Goal: Check status: Check status

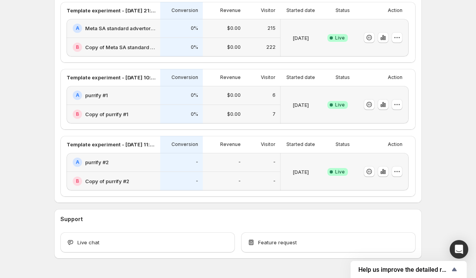
scroll to position [303, 0]
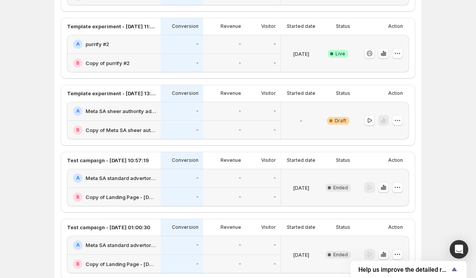
scroll to position [253, 0]
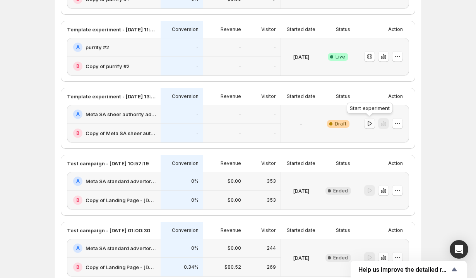
click at [367, 124] on icon "button" at bounding box center [369, 123] width 4 height 5
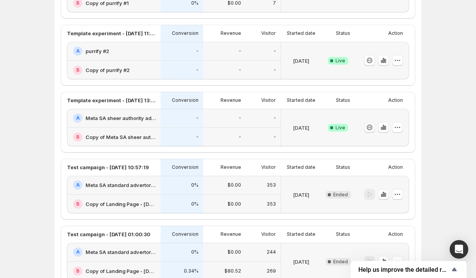
scroll to position [246, 0]
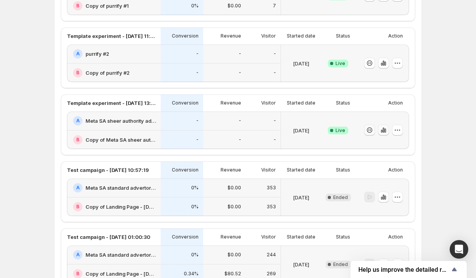
click at [384, 134] on button "button" at bounding box center [383, 130] width 11 height 11
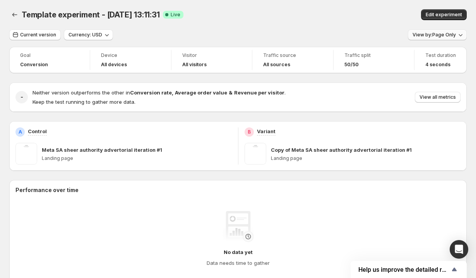
click at [429, 38] on span "View by: Page Only" at bounding box center [433, 35] width 43 height 6
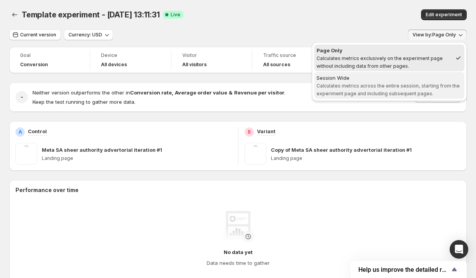
click at [407, 77] on div "Session Wide" at bounding box center [388, 78] width 145 height 8
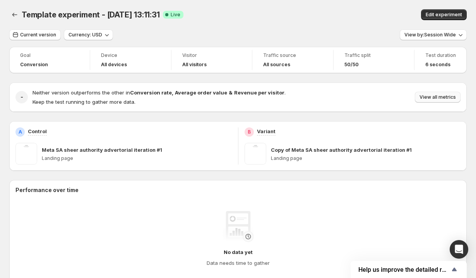
click at [428, 97] on span "View all metrics" at bounding box center [437, 97] width 36 height 6
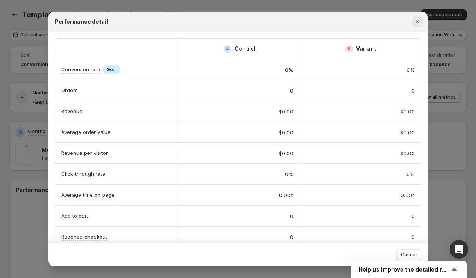
click at [419, 22] on icon "Close" at bounding box center [417, 22] width 8 height 8
